Goal: Transaction & Acquisition: Purchase product/service

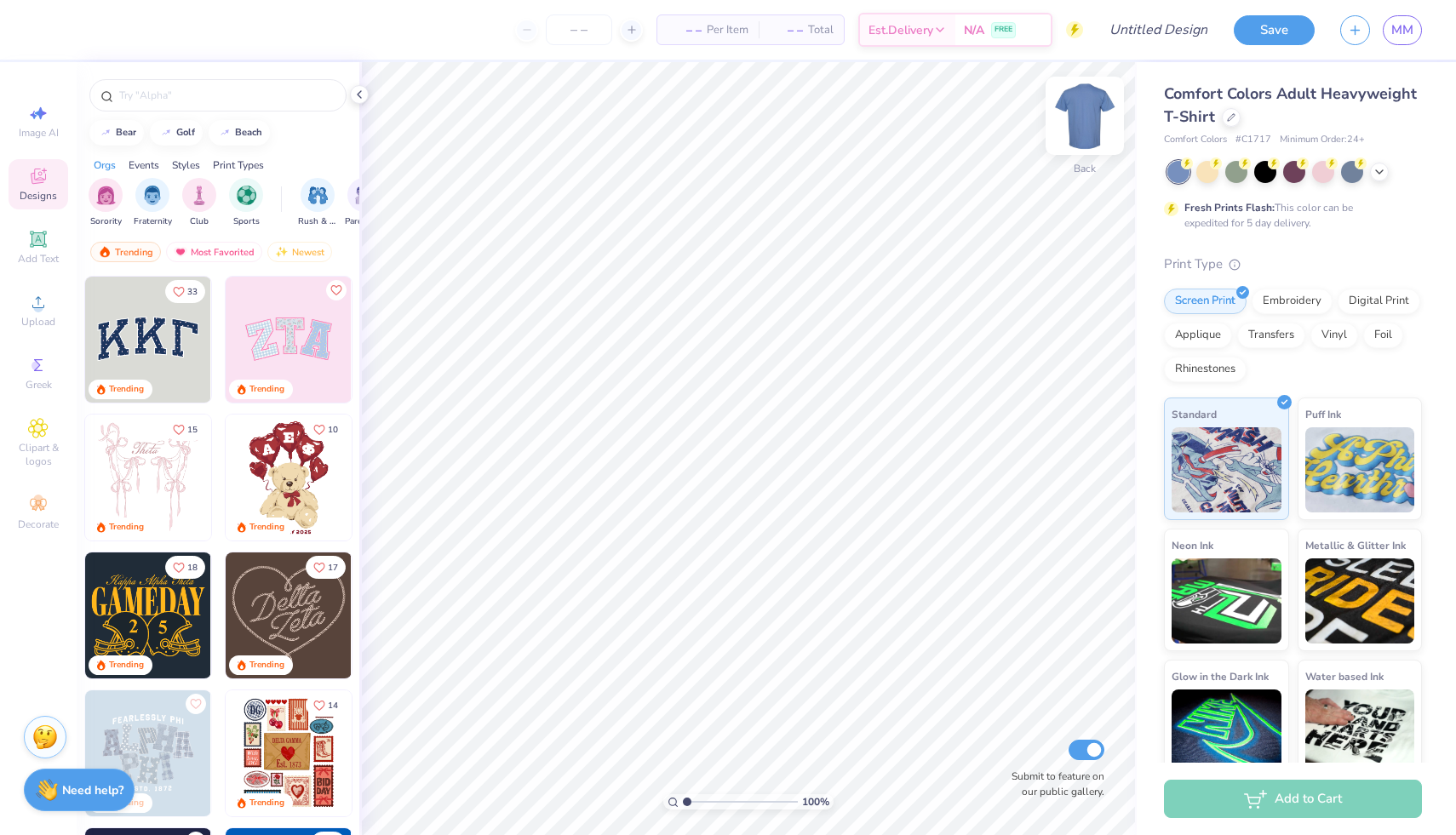
click at [1090, 117] on img at bounding box center [1084, 116] width 68 height 68
click at [1232, 110] on div at bounding box center [1231, 116] width 19 height 19
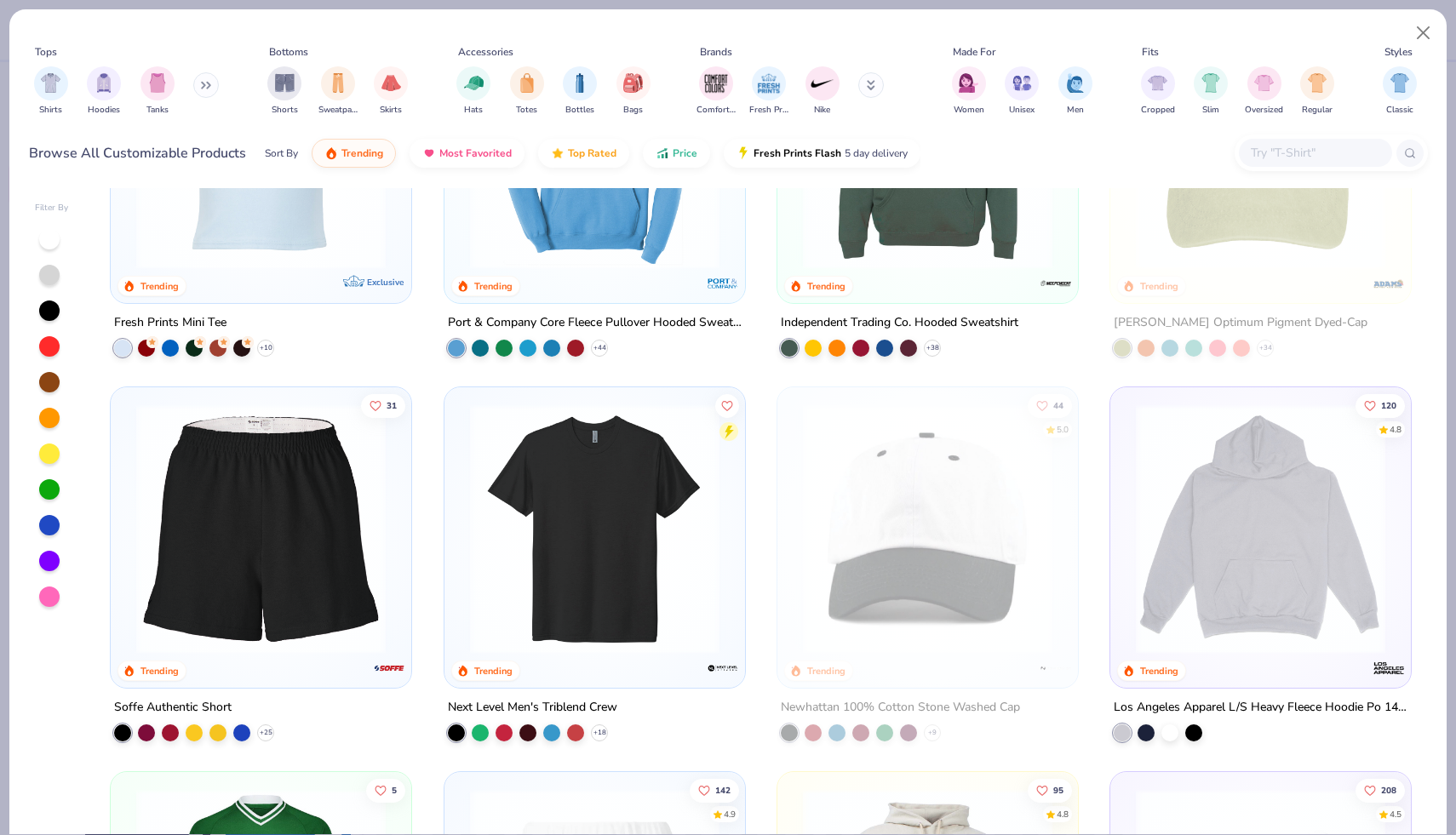
scroll to position [2519, 0]
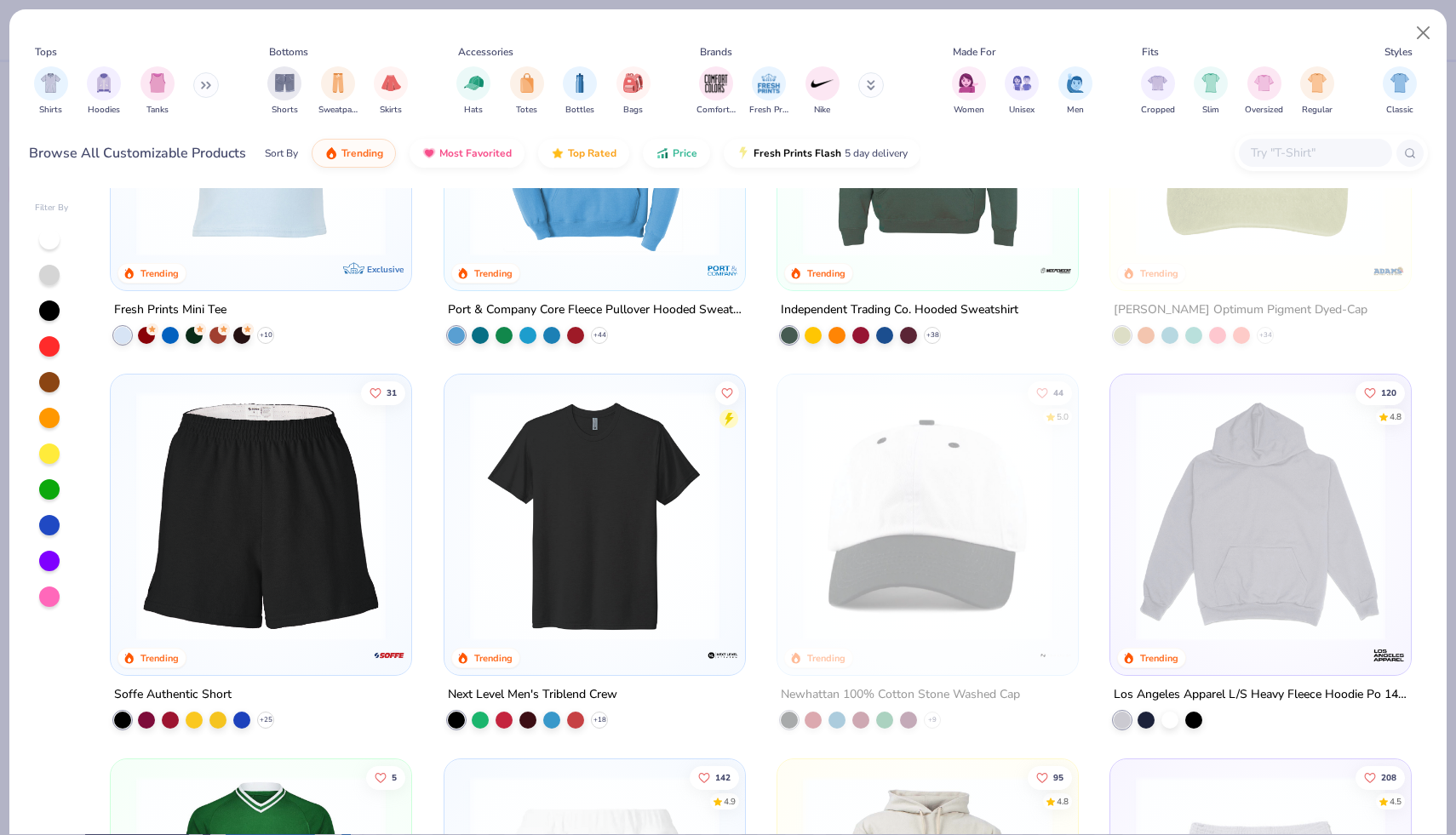
click at [1301, 159] on input "text" at bounding box center [1314, 153] width 131 height 20
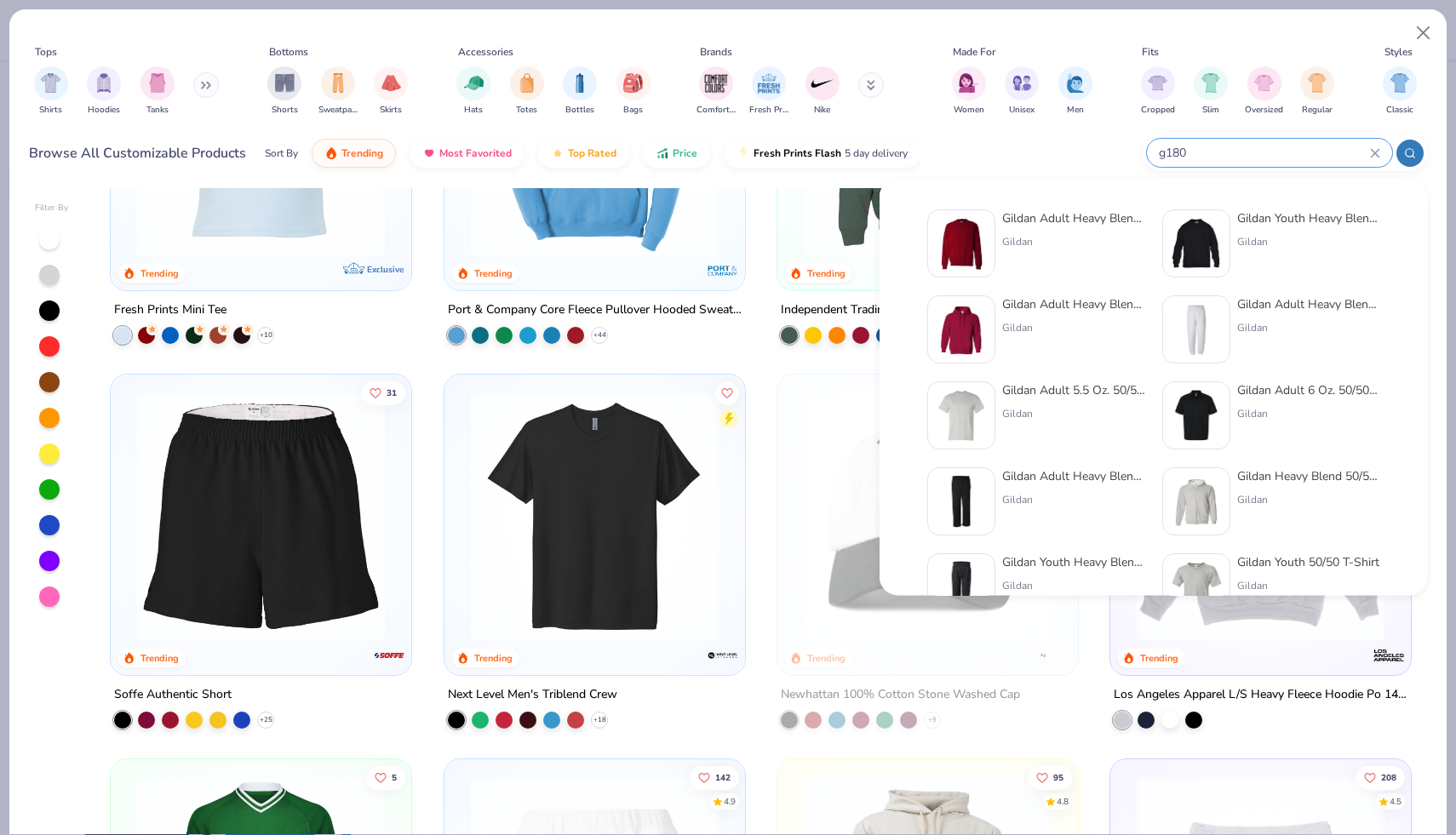
type input "g180"
click at [1058, 216] on div "Gildan Adult Heavy Blend Adult 8 Oz. 50/50 Fleece Crew" at bounding box center [1073, 218] width 143 height 18
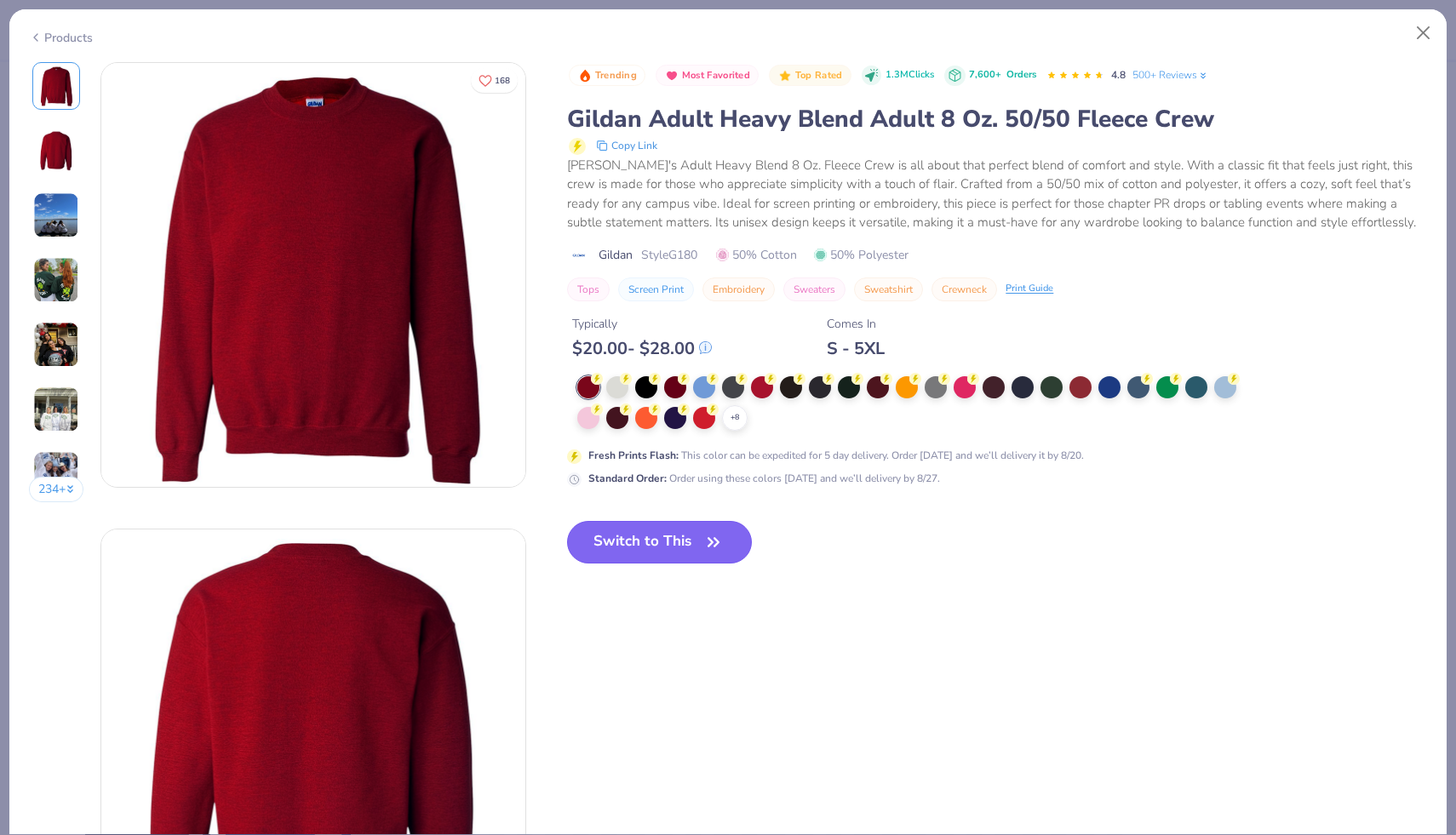
click at [661, 555] on button "Switch to This" at bounding box center [660, 541] width 185 height 42
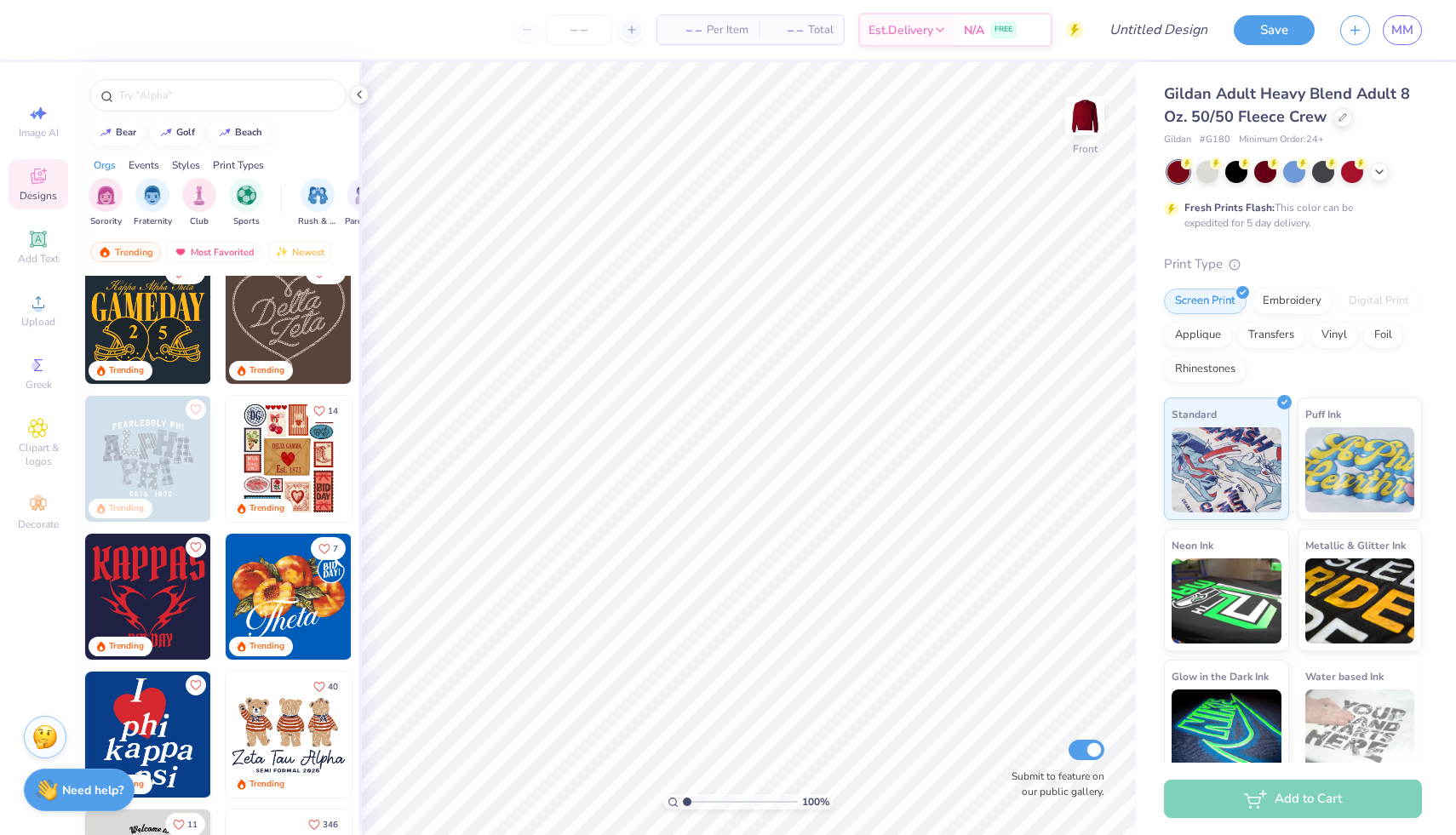
scroll to position [295, 0]
click at [224, 468] on img at bounding box center [162, 458] width 126 height 126
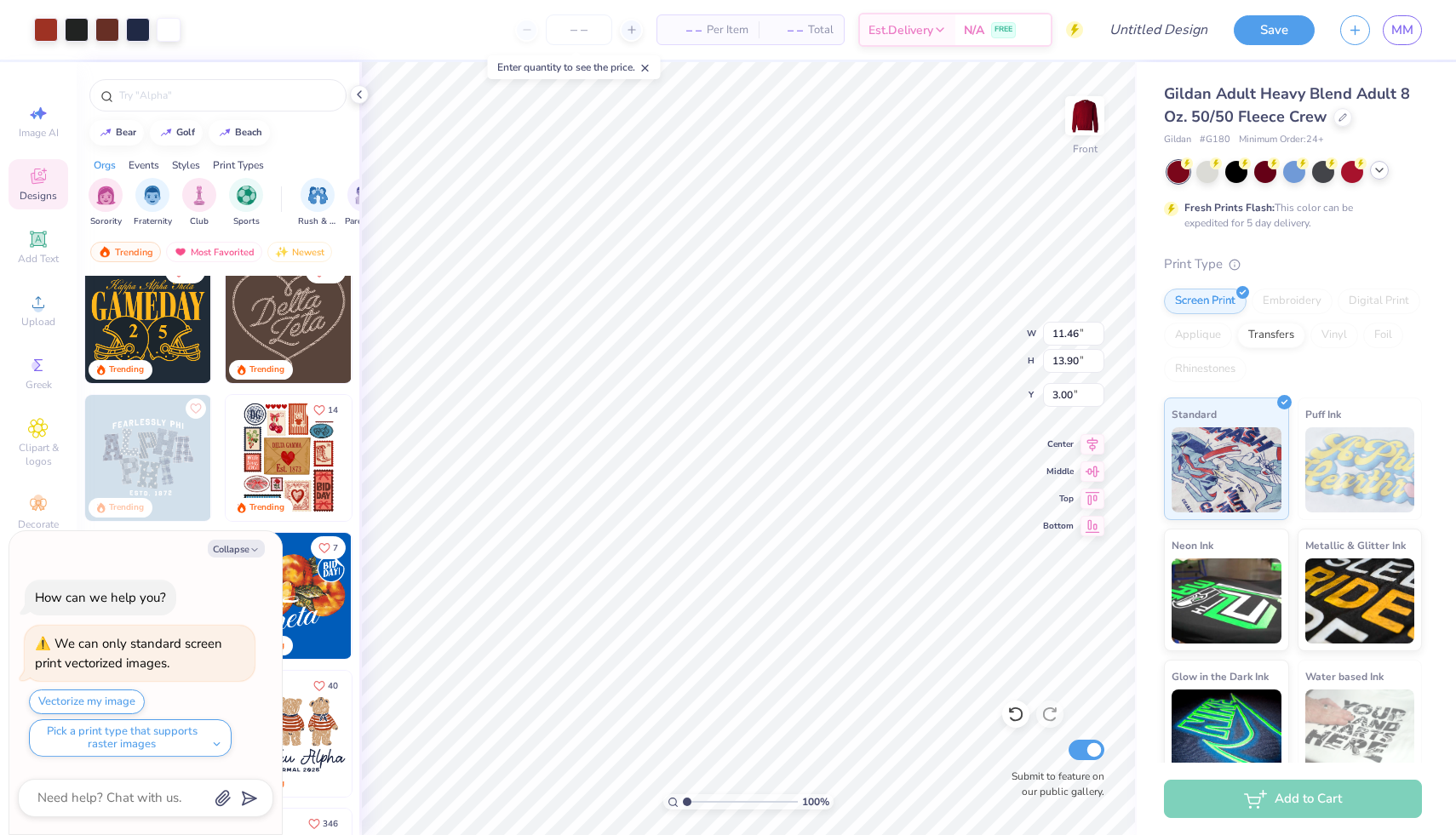
click at [1381, 165] on icon at bounding box center [1379, 170] width 13 height 13
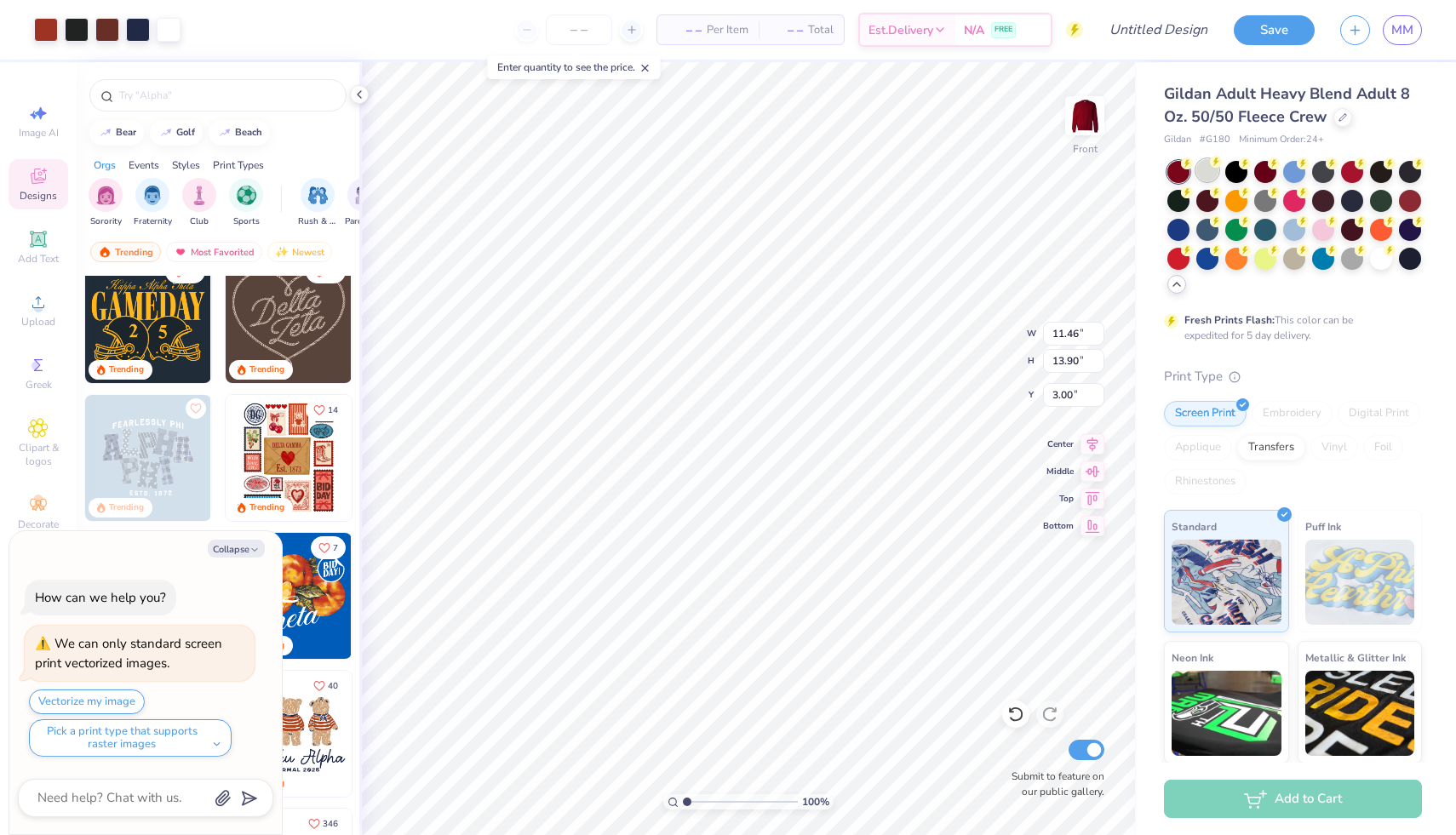
click at [1208, 171] on div at bounding box center [1207, 170] width 22 height 22
click at [1381, 250] on div at bounding box center [1381, 257] width 22 height 22
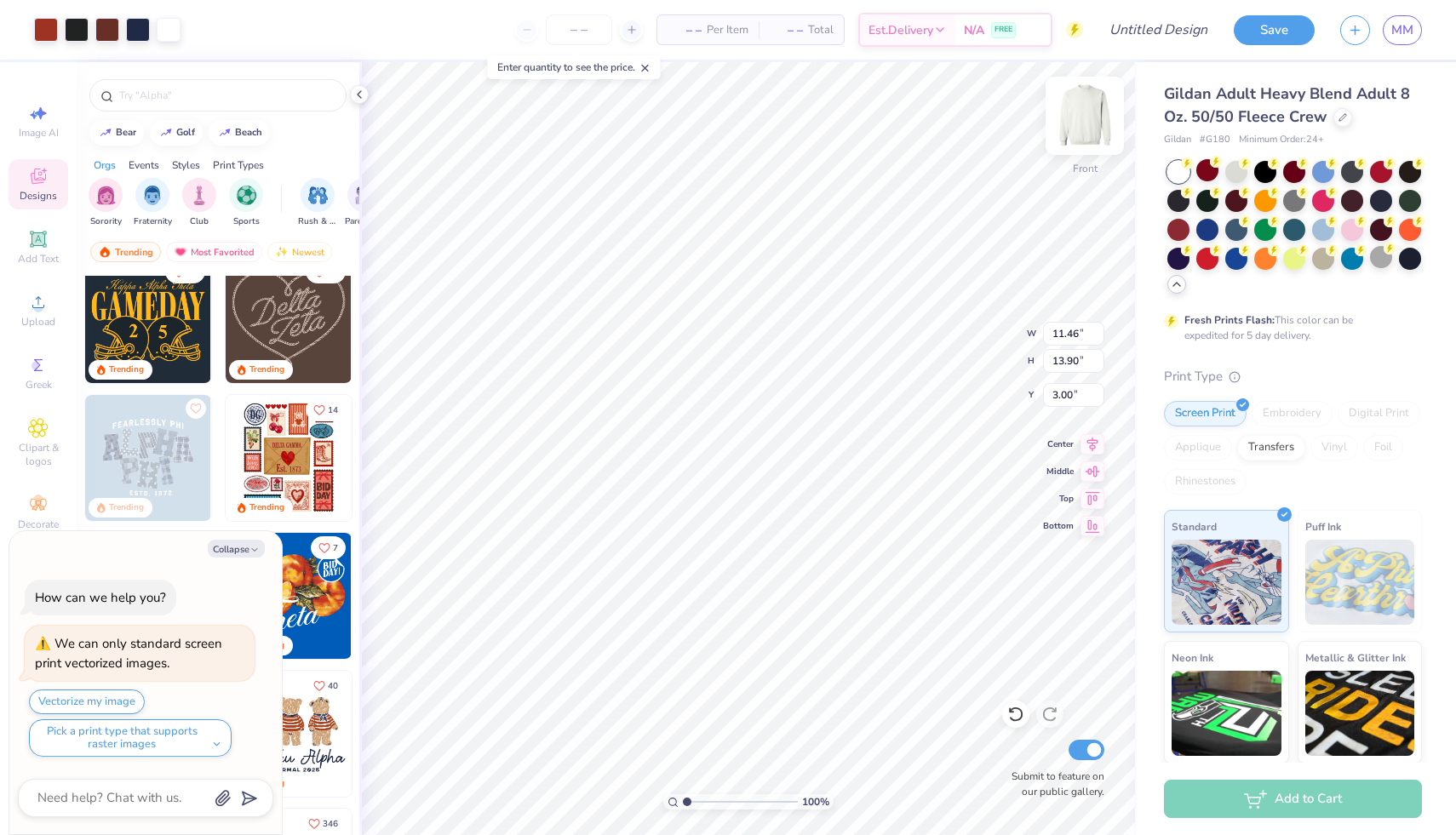
click at [1092, 116] on img at bounding box center [1084, 116] width 68 height 68
type textarea "x"
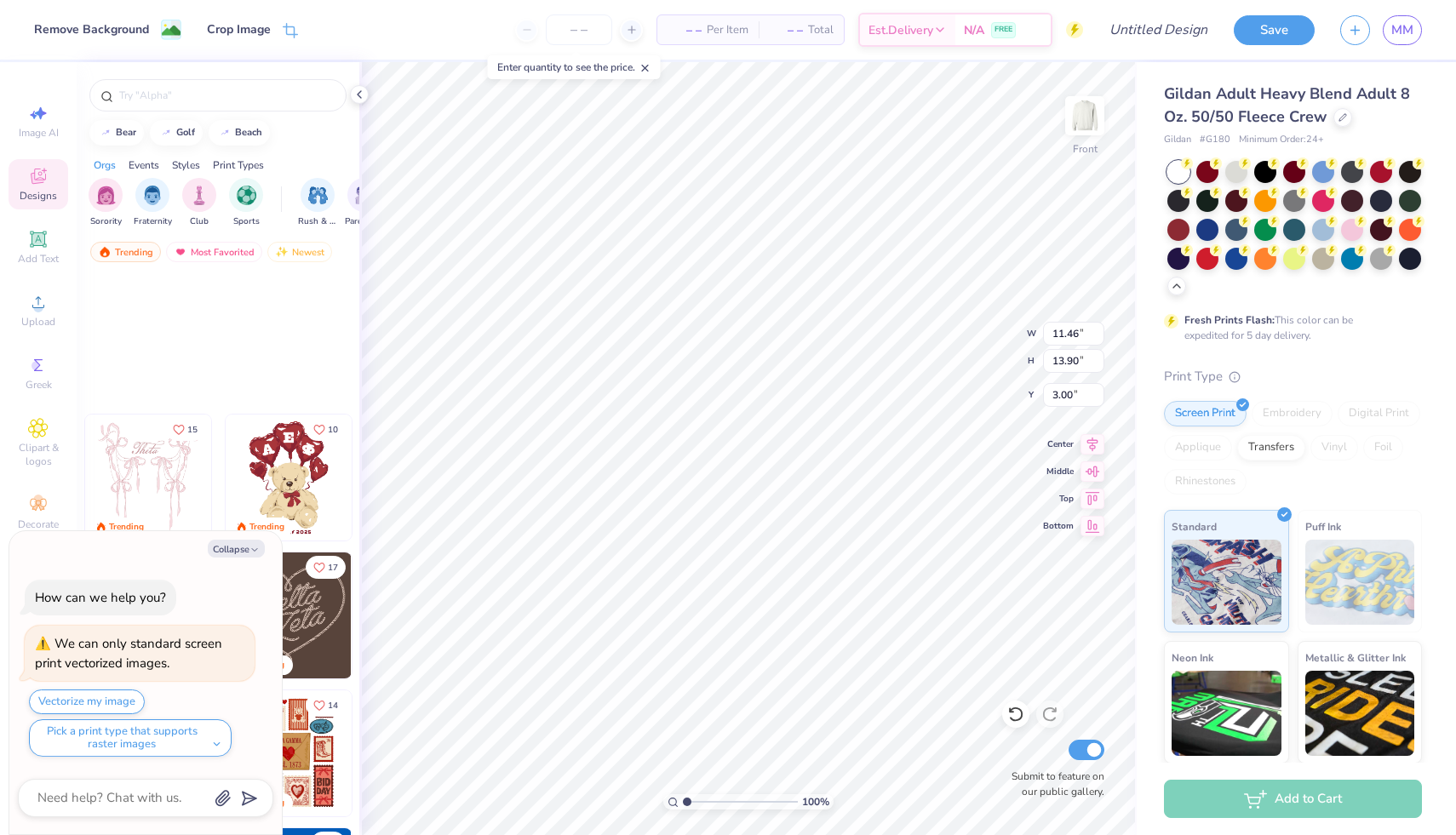
type textarea "x"
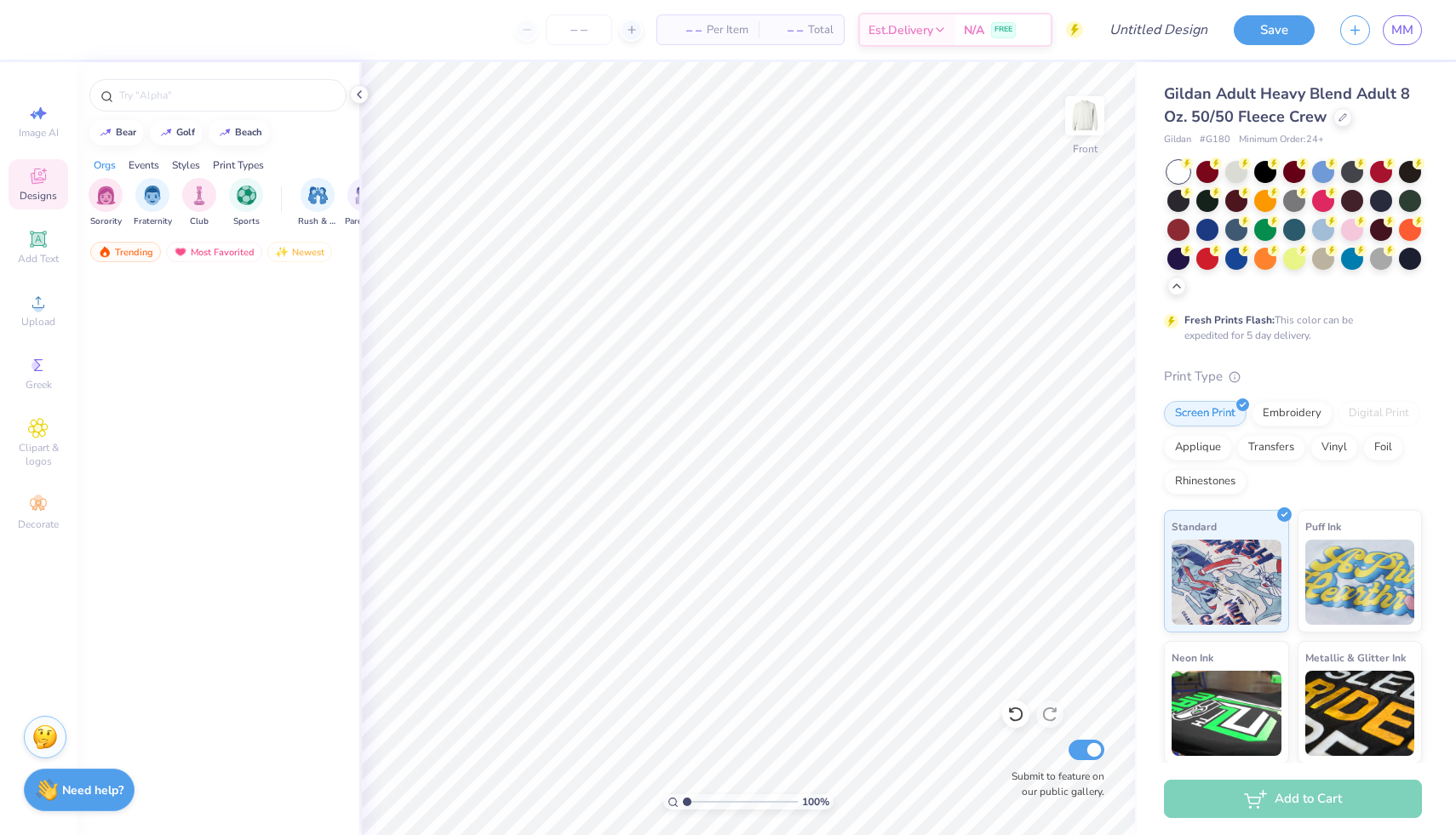
scroll to position [2946, 0]
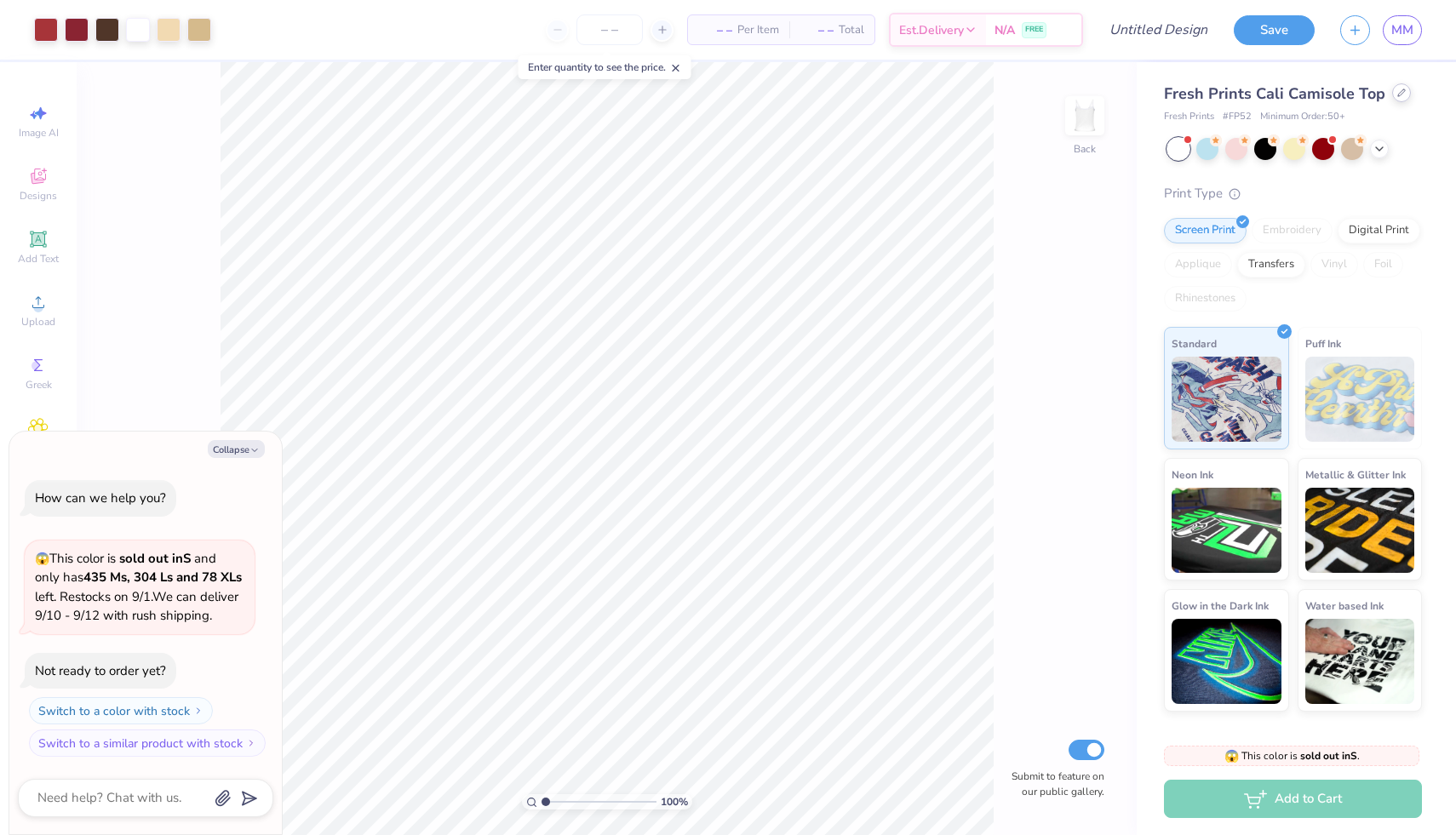
click at [1398, 93] on icon at bounding box center [1400, 92] width 8 height 8
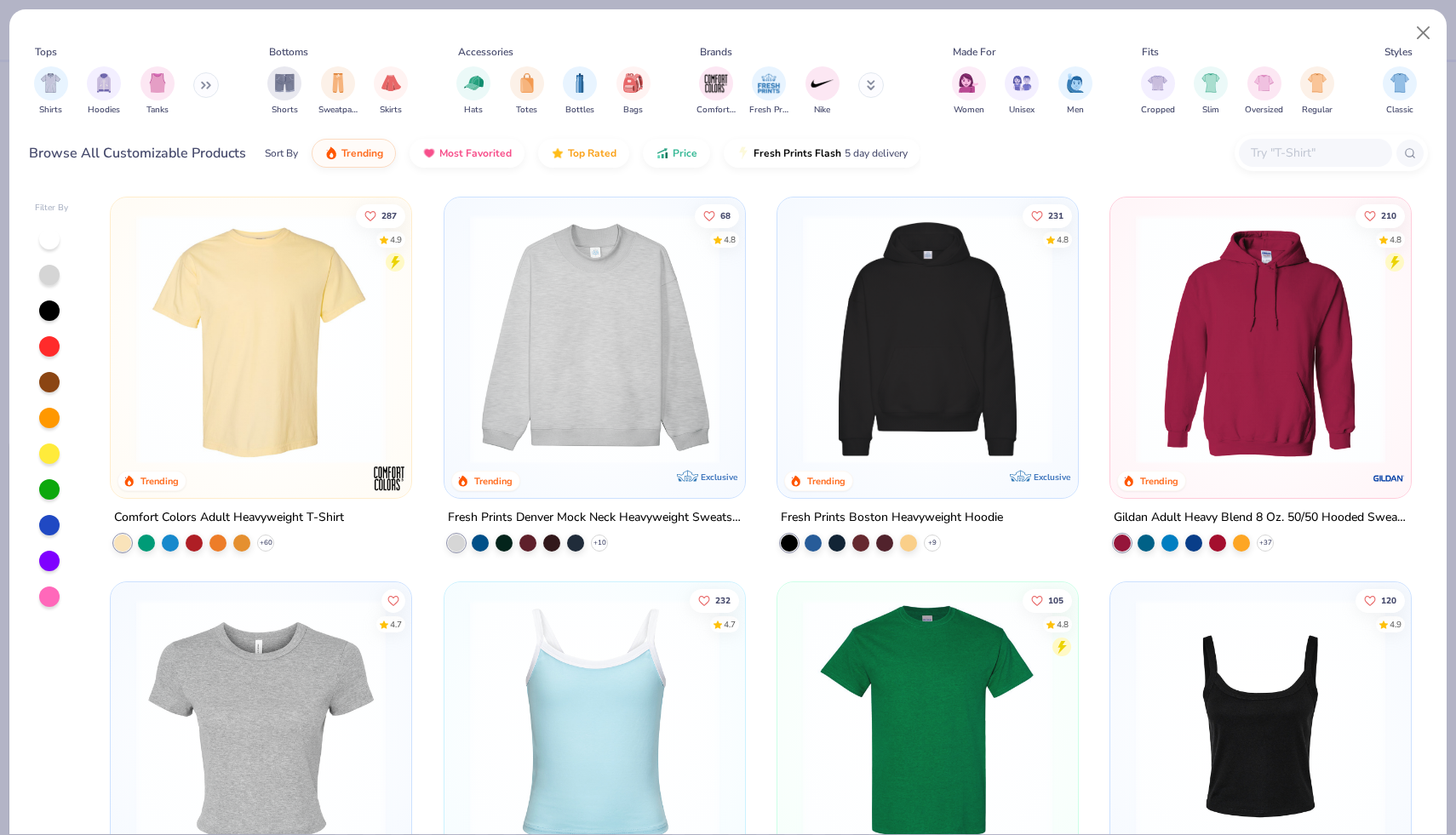
click at [581, 369] on img at bounding box center [594, 339] width 267 height 250
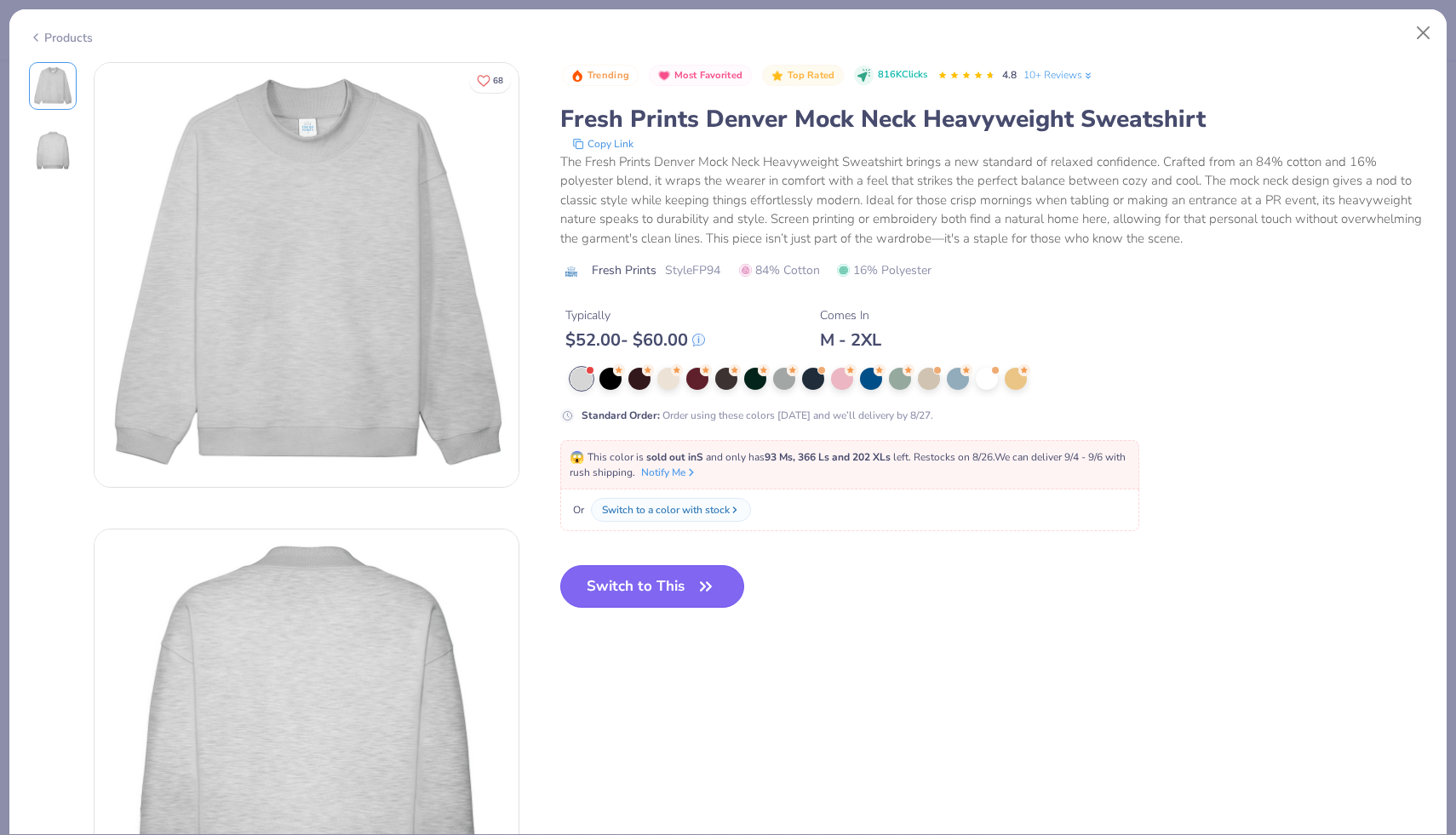
click at [638, 593] on button "Switch to This" at bounding box center [653, 586] width 185 height 42
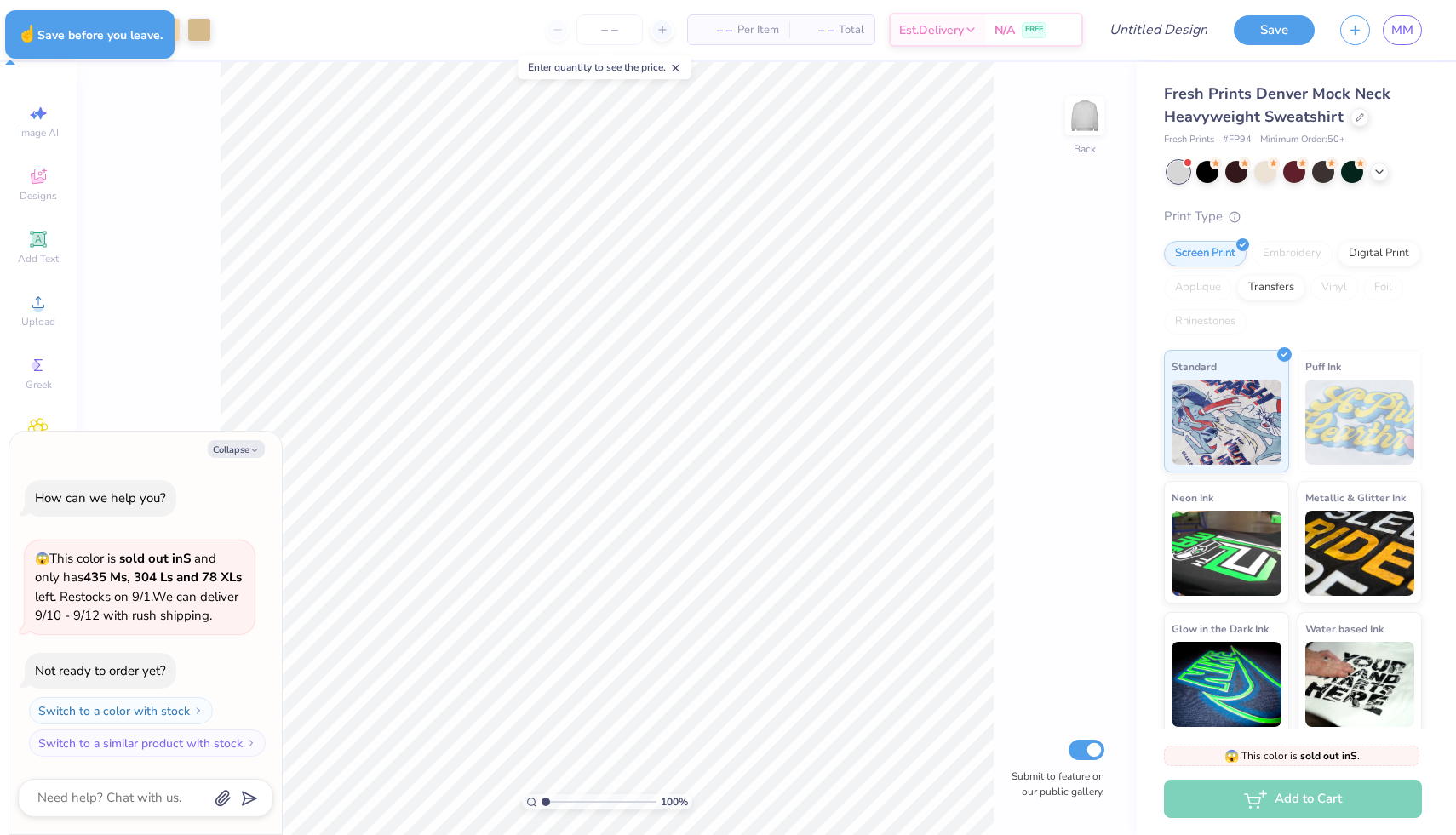
type textarea "x"
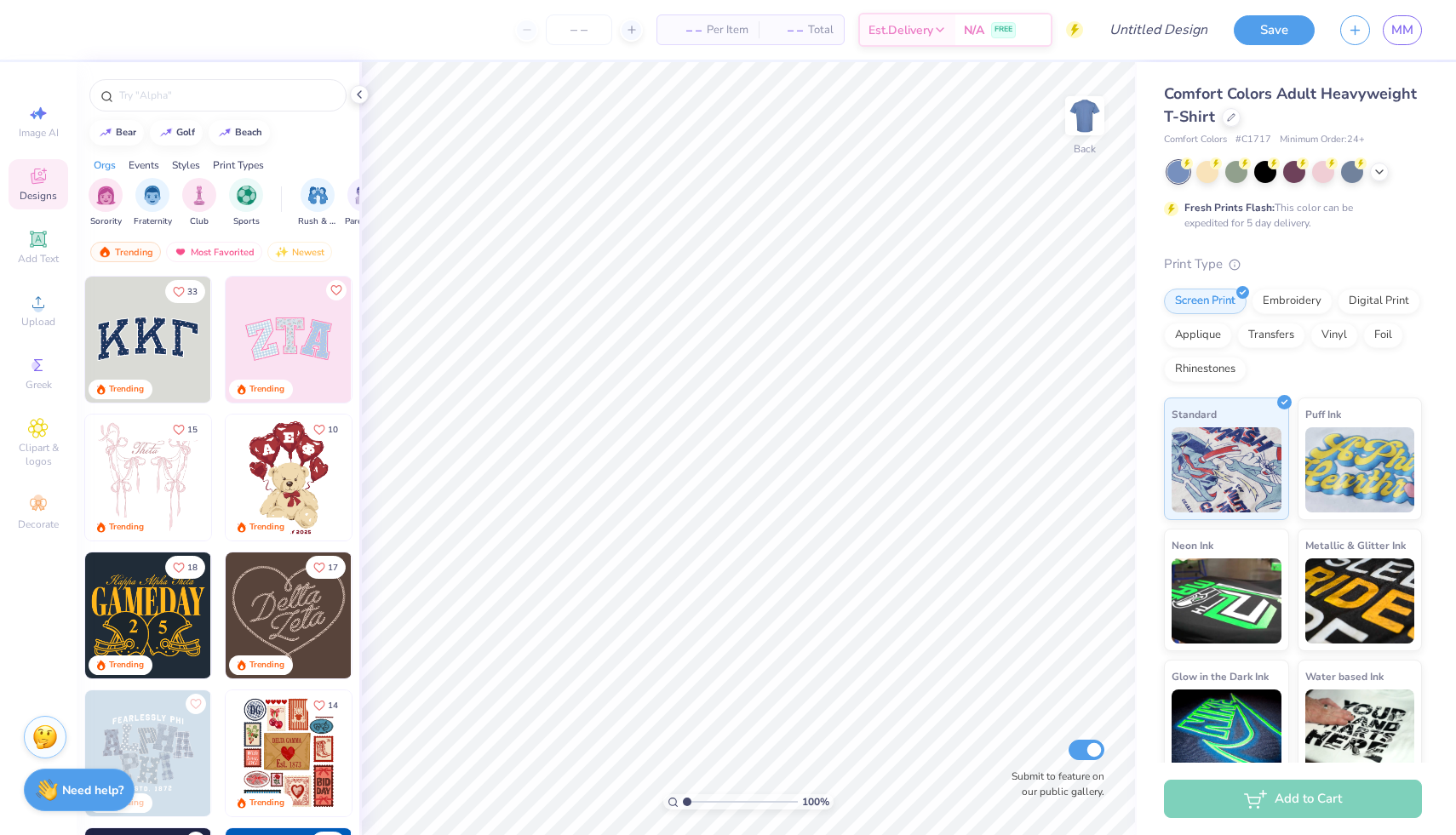
click at [295, 318] on img at bounding box center [288, 339] width 126 height 126
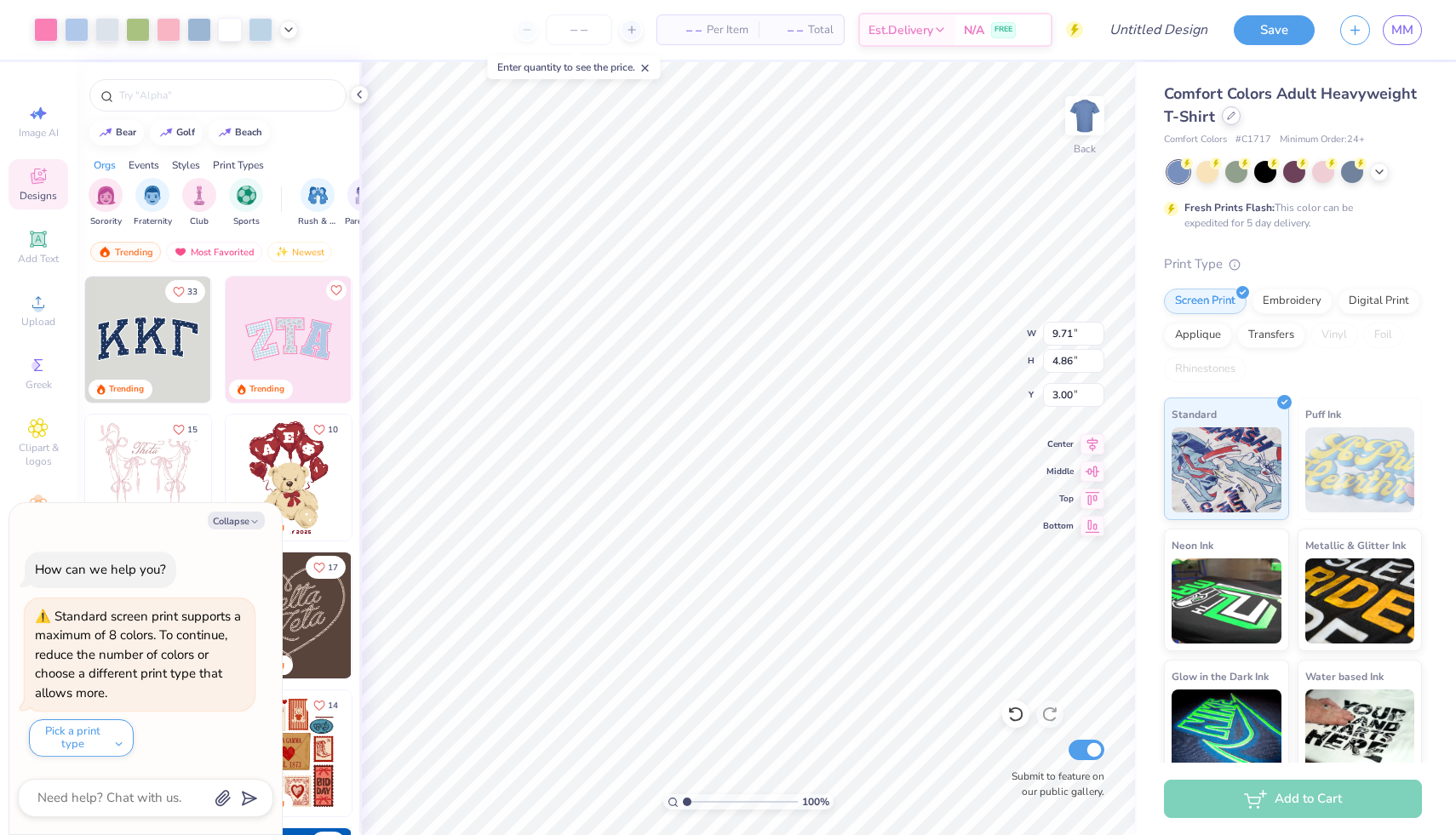
click at [1234, 119] on div at bounding box center [1231, 116] width 19 height 19
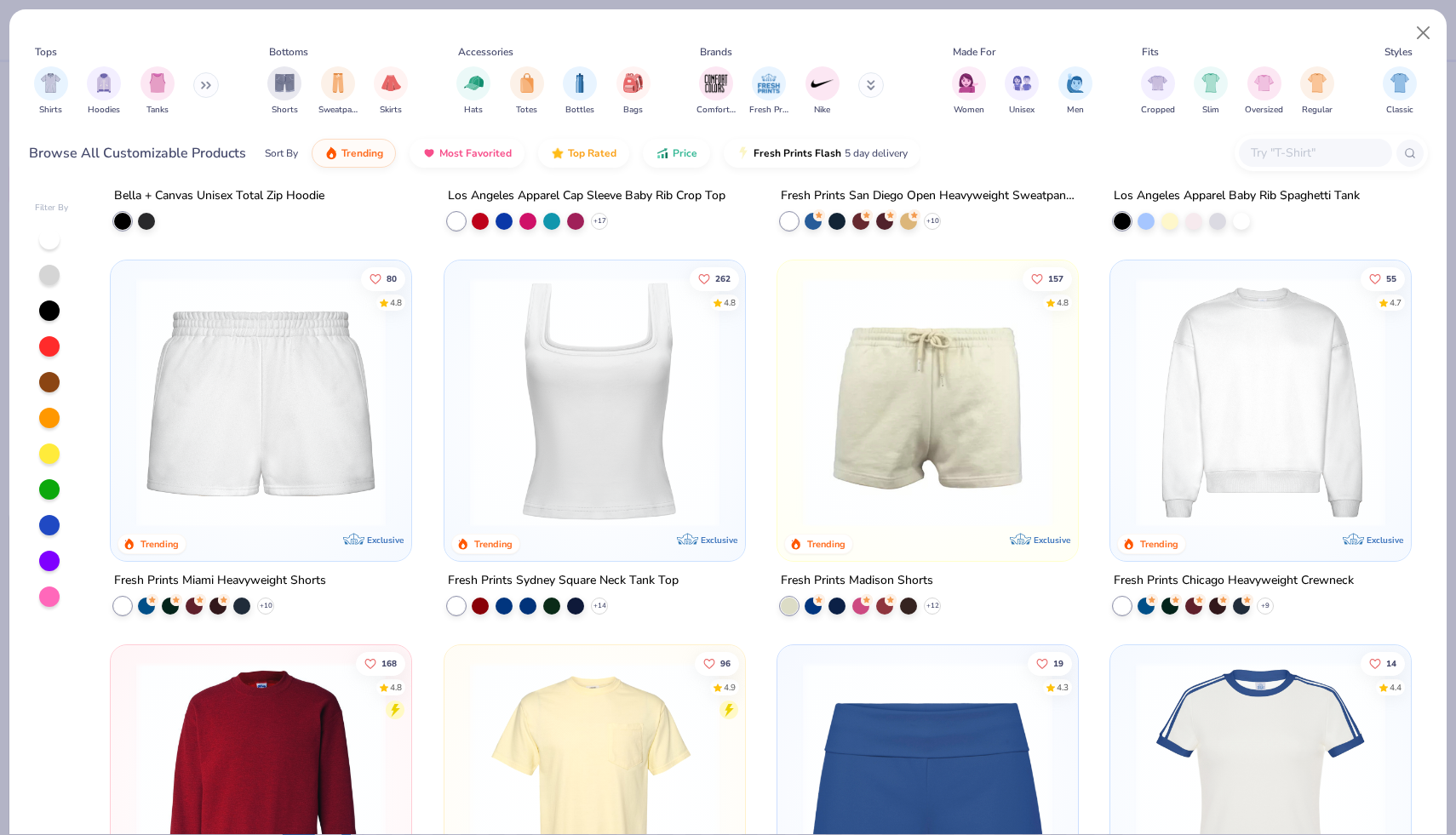
scroll to position [1095, 0]
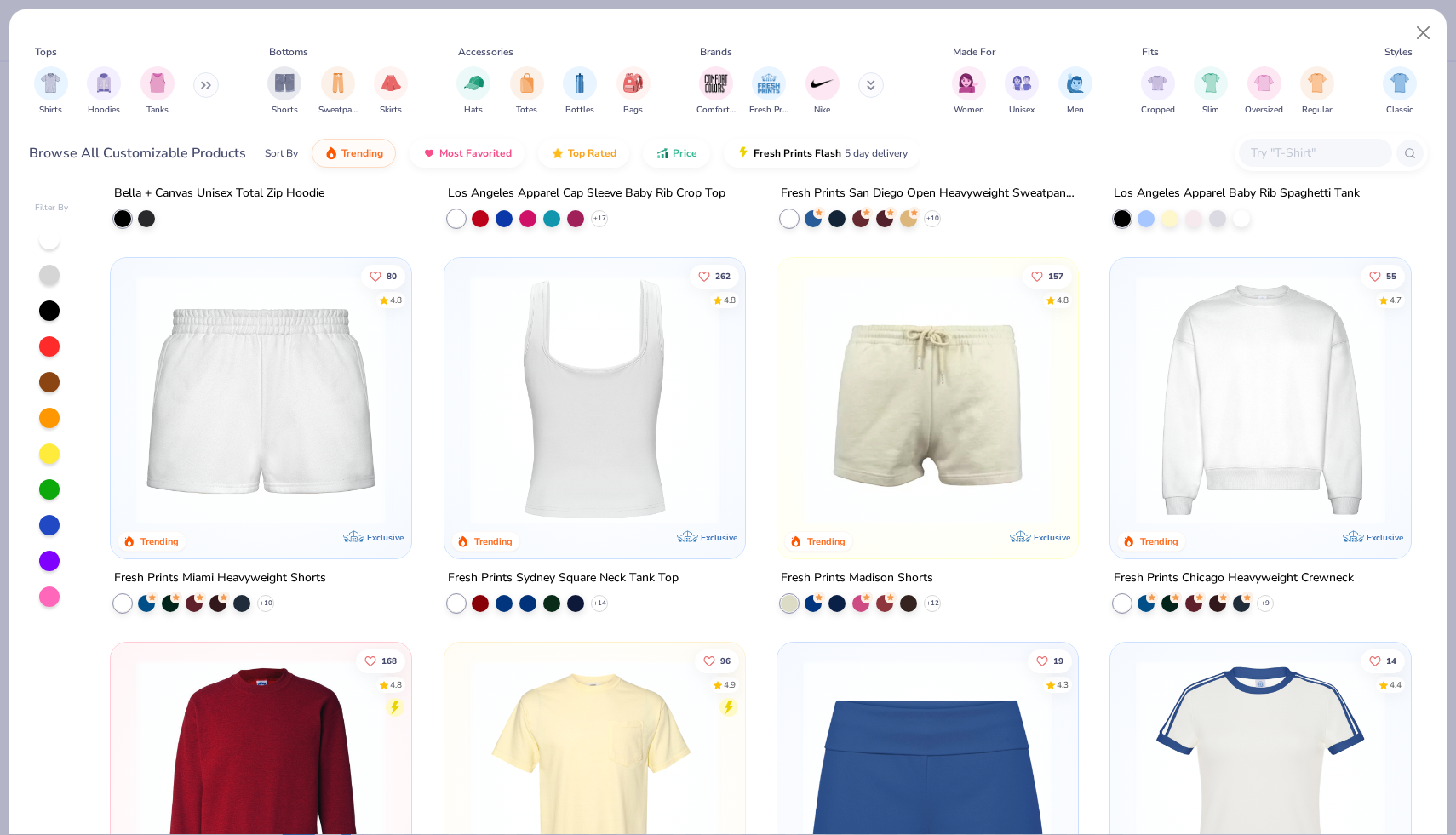
click at [587, 391] on div at bounding box center [594, 400] width 801 height 250
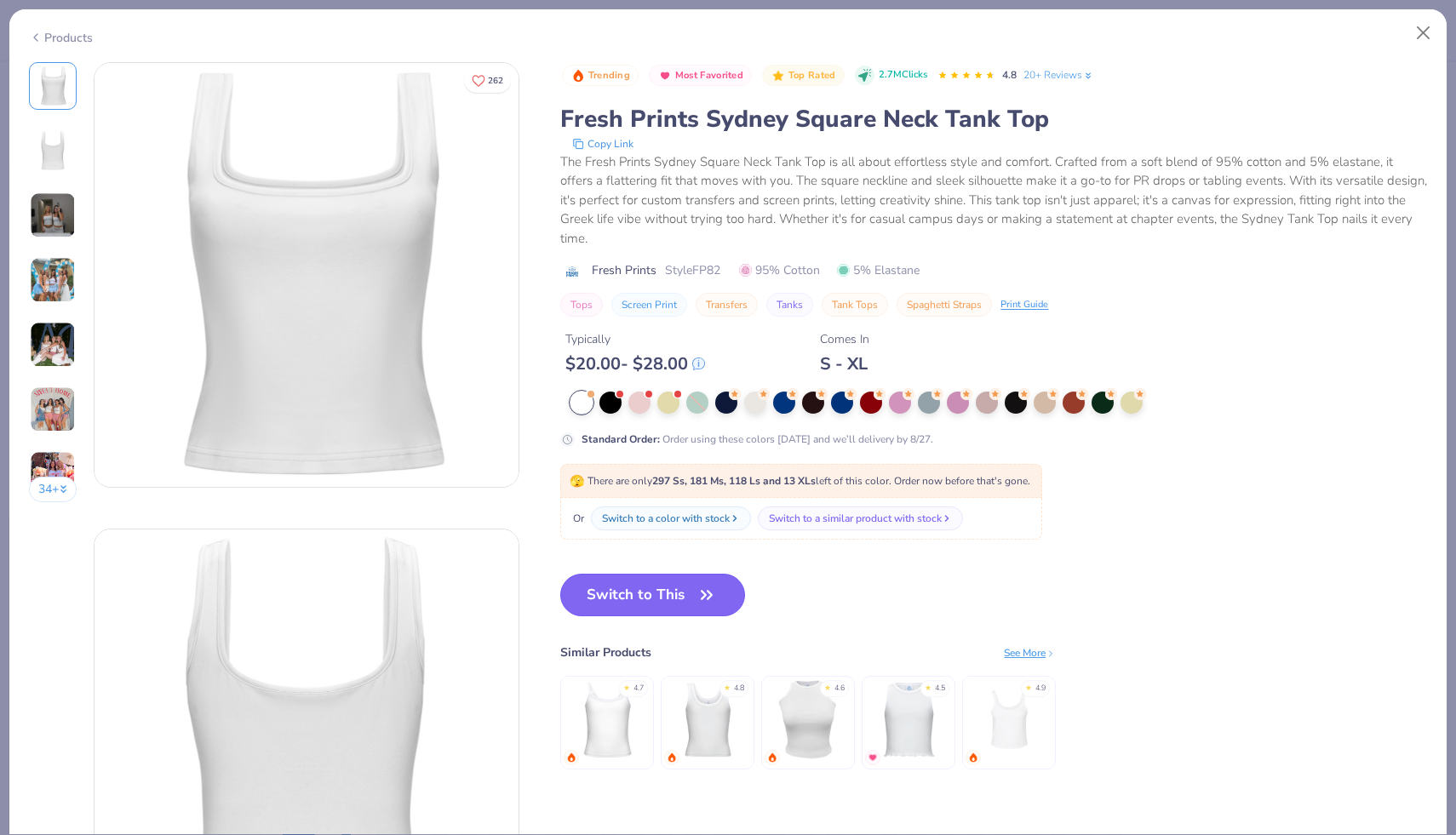
click at [651, 586] on button "Switch to This" at bounding box center [653, 594] width 185 height 42
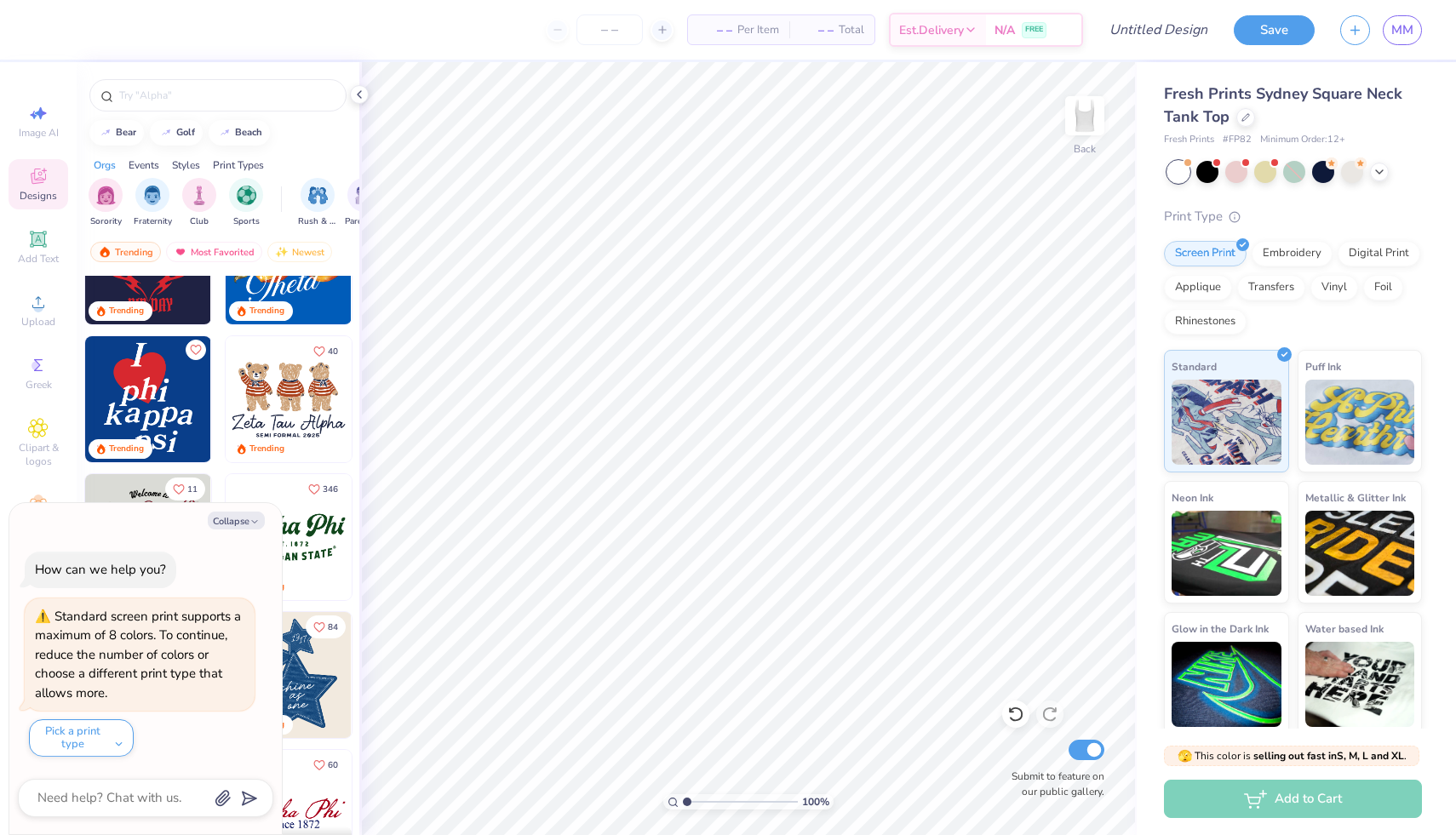
scroll to position [647, 0]
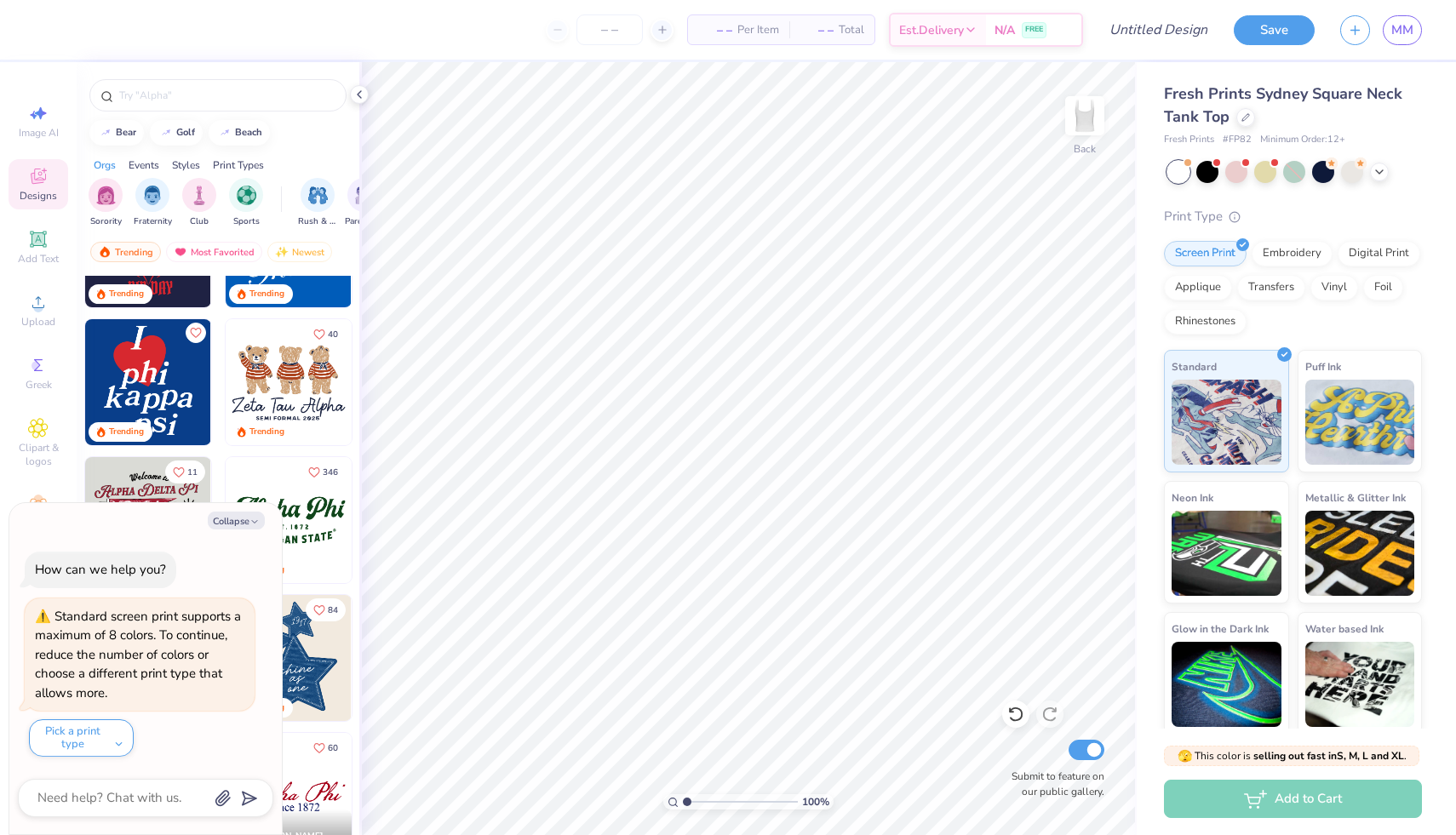
click at [289, 388] on img at bounding box center [288, 382] width 126 height 126
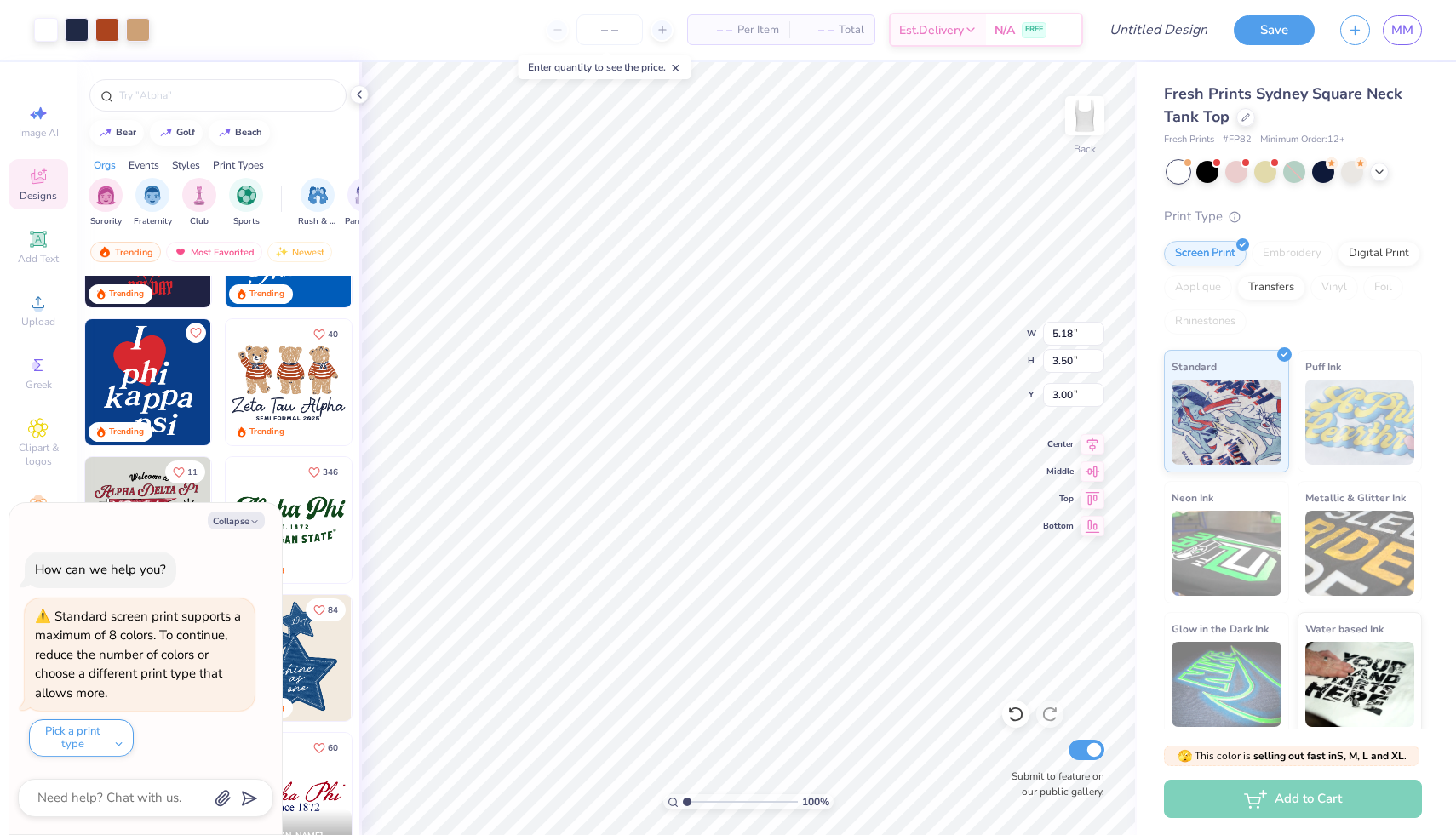
type textarea "x"
type input "1.38"
click at [245, 519] on button "Collapse" at bounding box center [236, 521] width 57 height 18
type textarea "x"
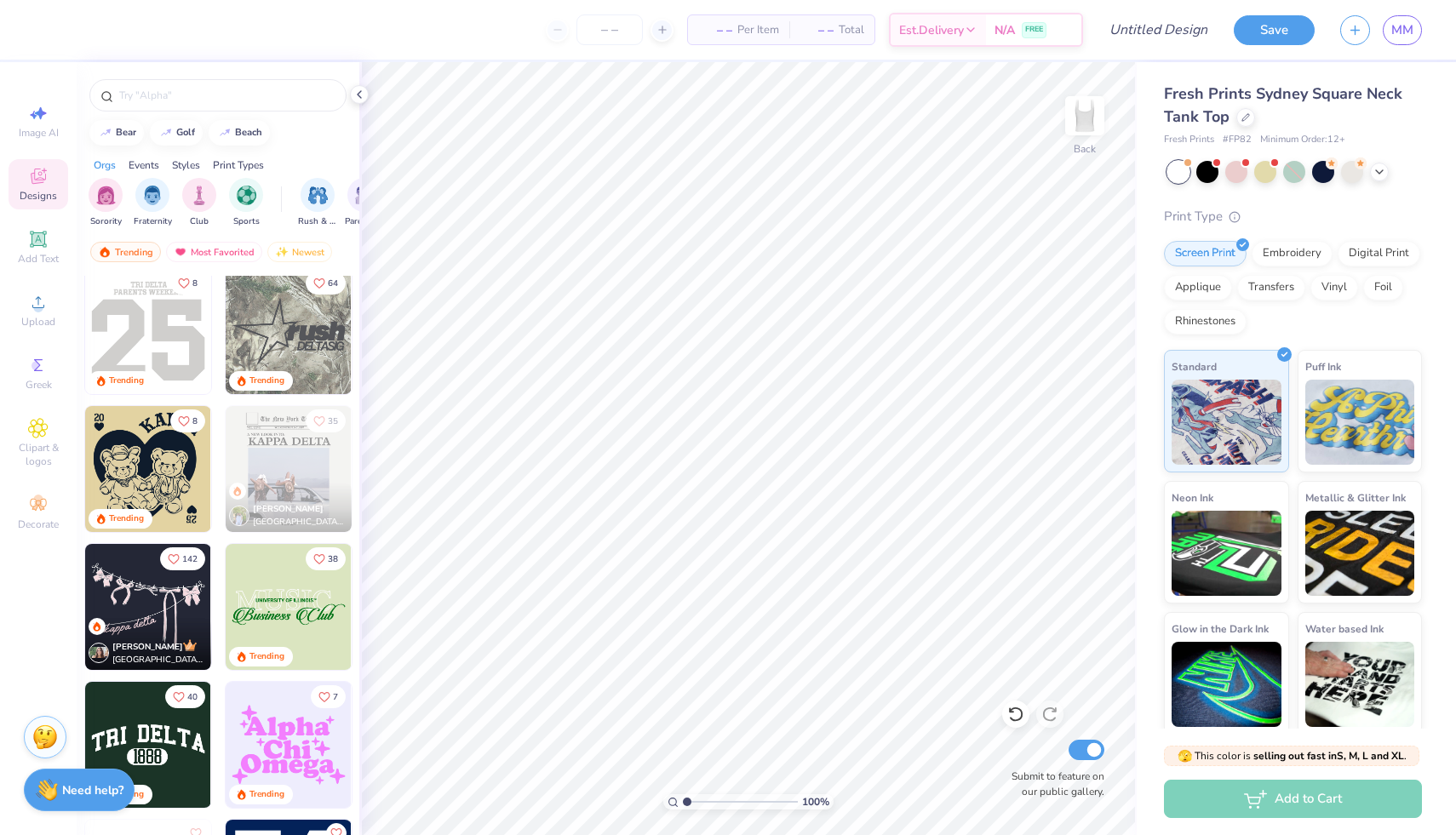
scroll to position [3055, 0]
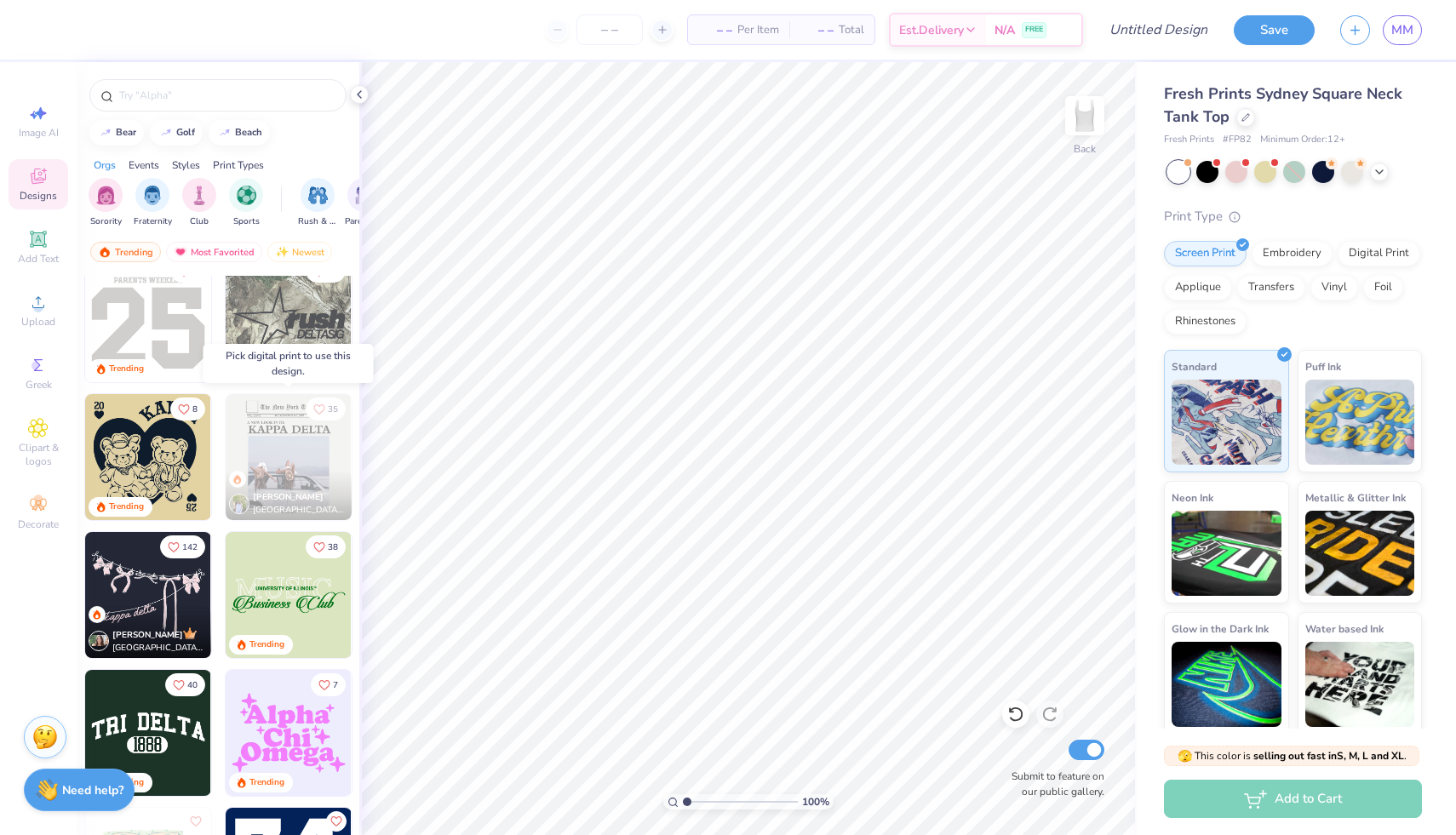
click at [288, 447] on img at bounding box center [288, 457] width 126 height 126
click at [276, 454] on img at bounding box center [288, 457] width 126 height 126
click at [224, 466] on img at bounding box center [162, 457] width 126 height 126
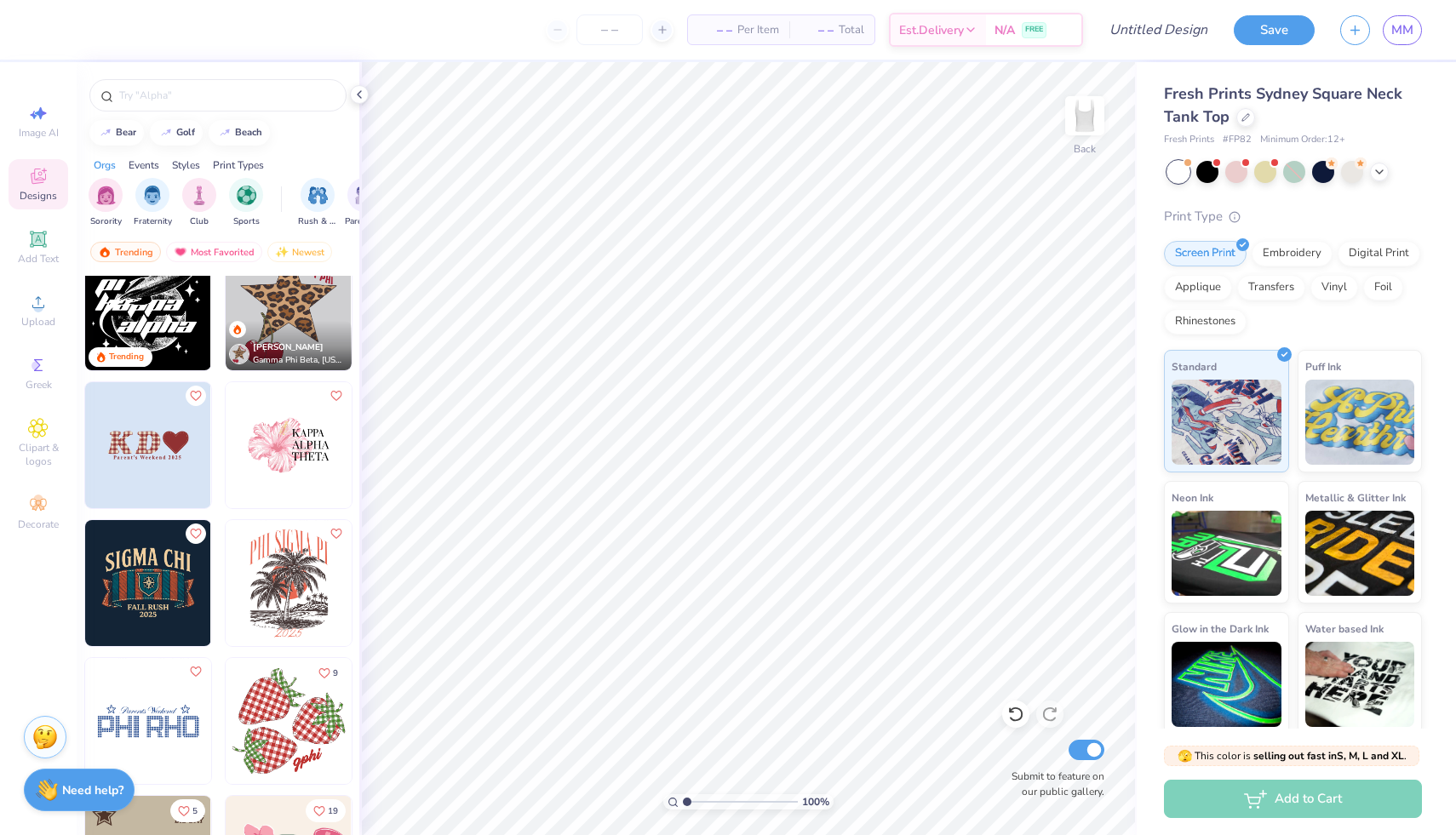
scroll to position [4042, 0]
